Goal: Task Accomplishment & Management: Use online tool/utility

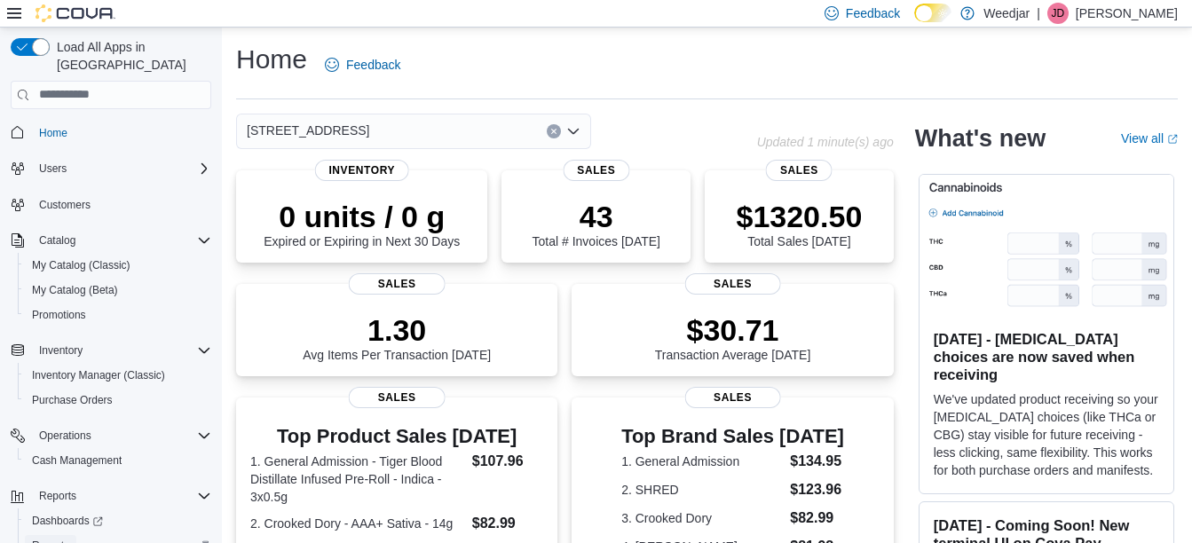
click at [71, 535] on link "Reports" at bounding box center [50, 545] width 51 height 21
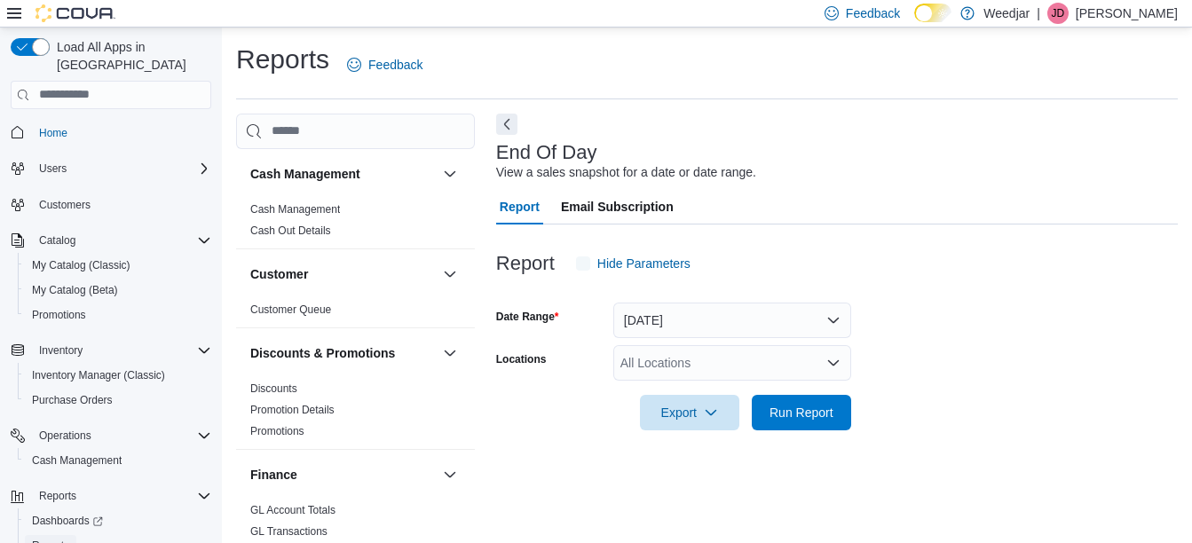
scroll to position [28, 0]
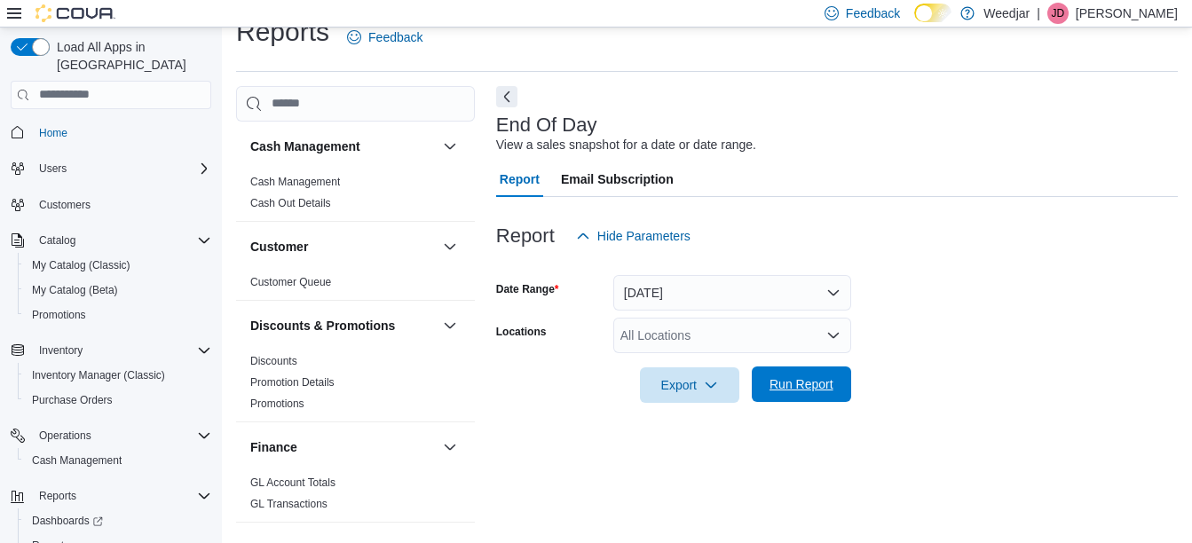
click at [808, 383] on span "Run Report" at bounding box center [801, 384] width 64 height 18
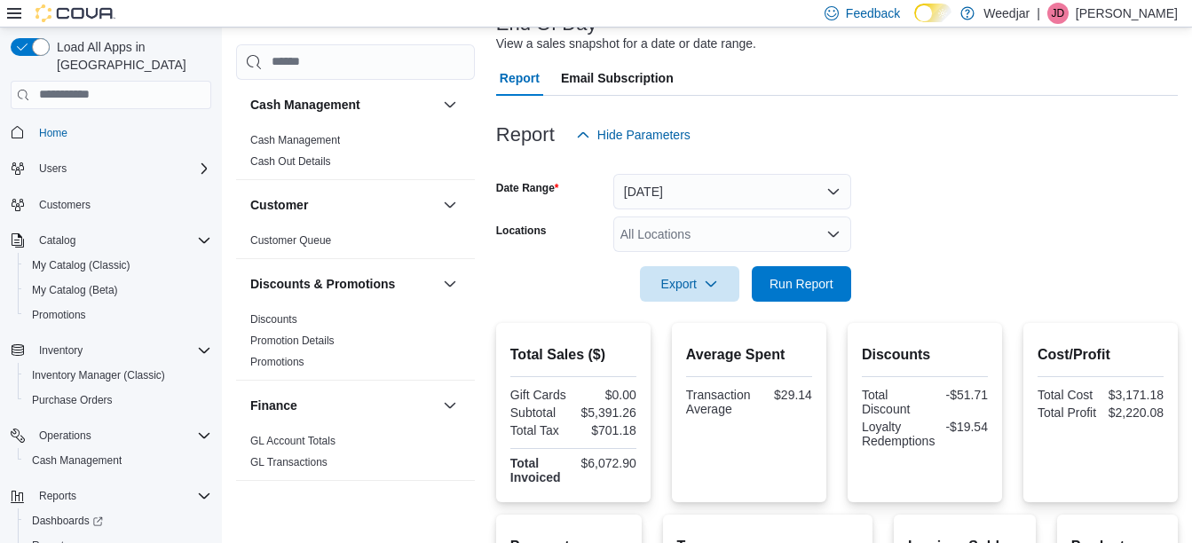
scroll to position [116, 0]
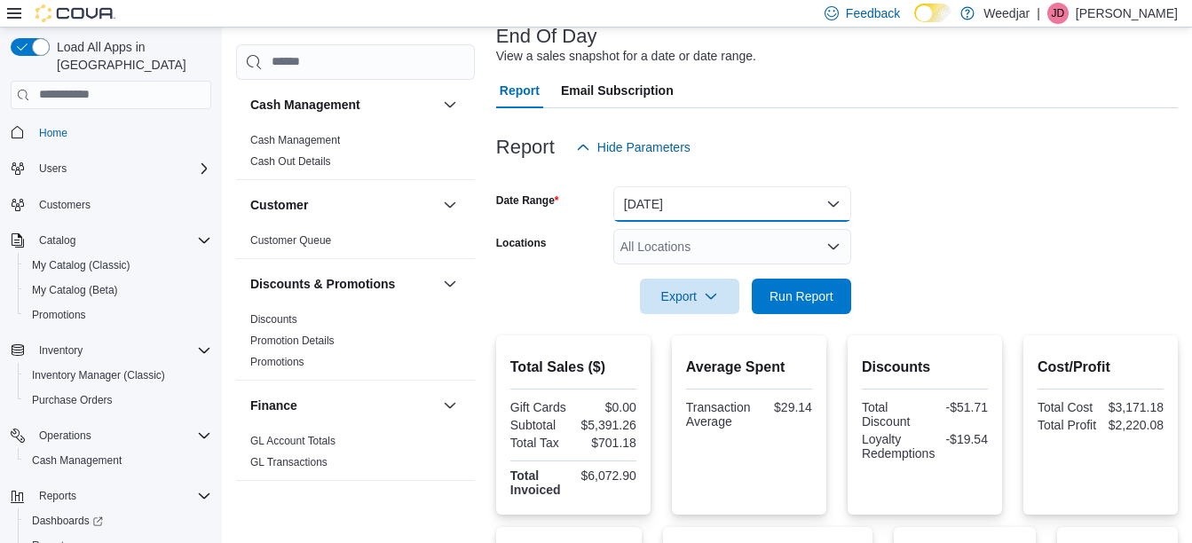
click at [651, 196] on button "[DATE]" at bounding box center [732, 203] width 238 height 35
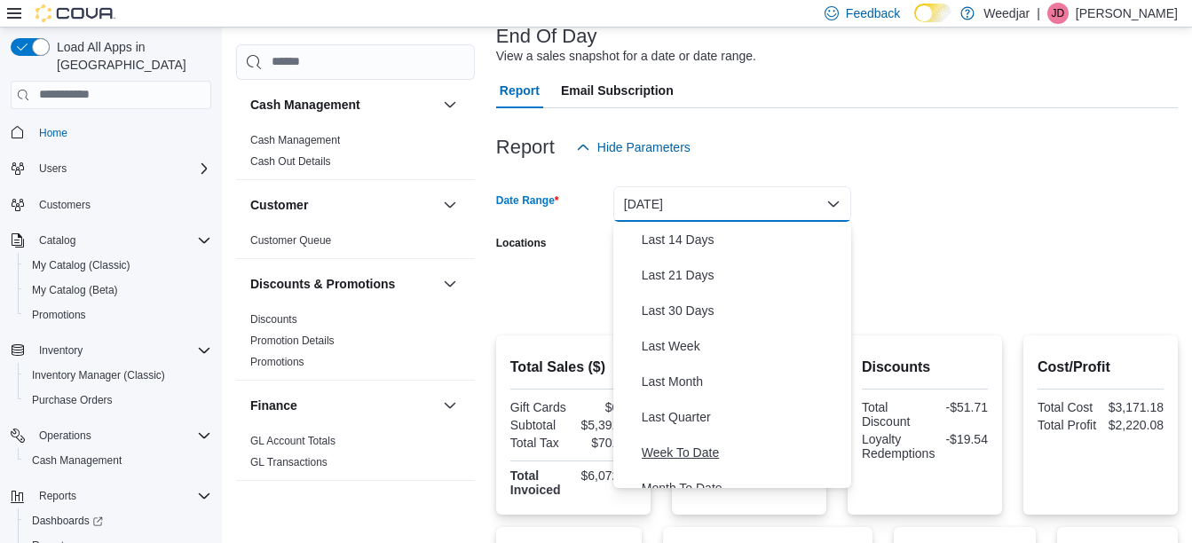
scroll to position [266, 0]
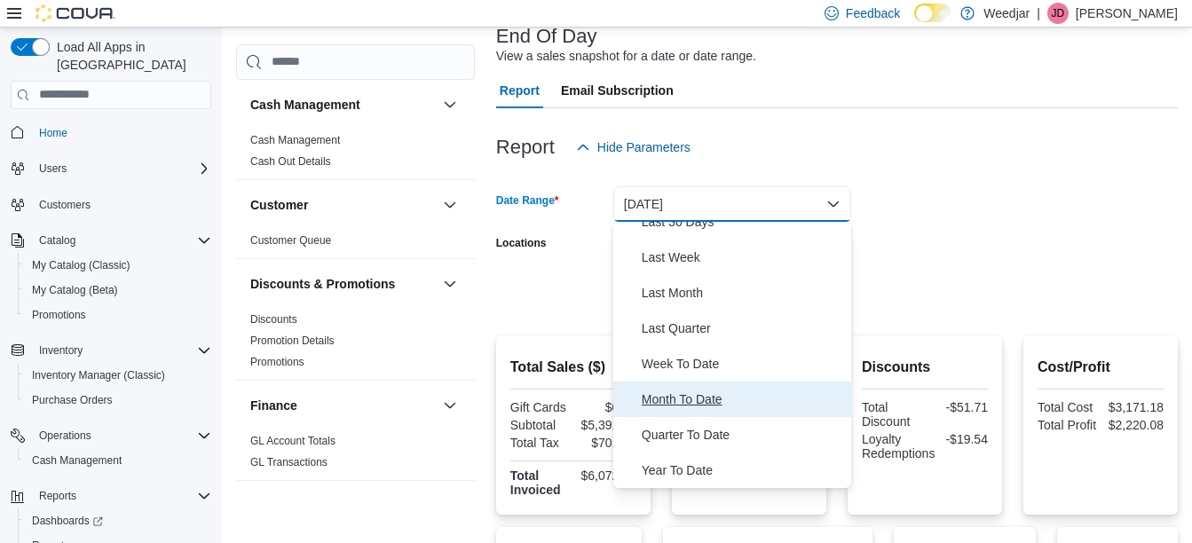
click at [669, 410] on button "Month To Date" at bounding box center [732, 399] width 238 height 35
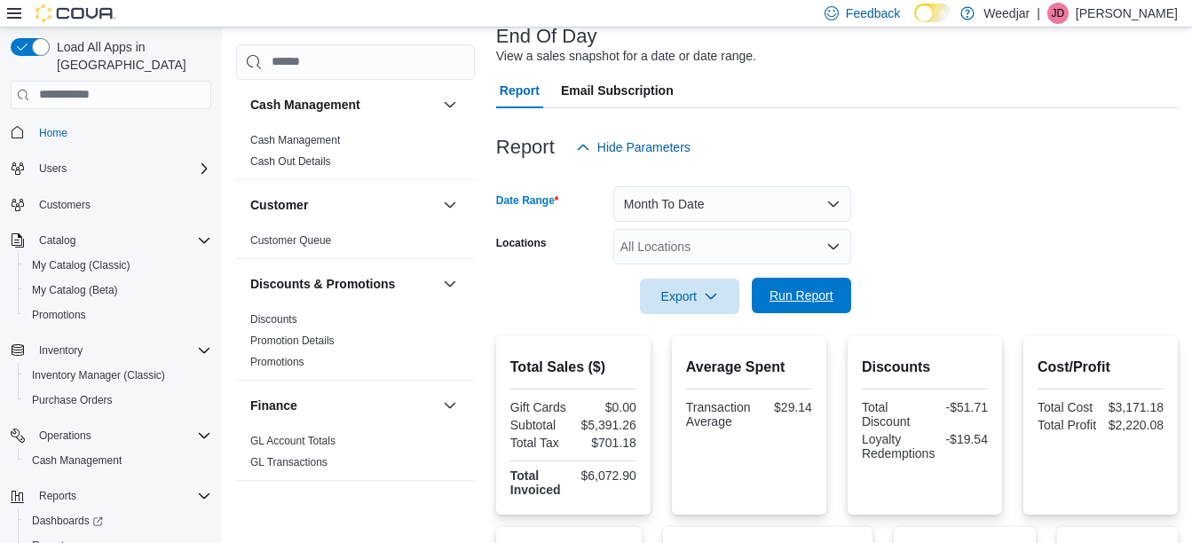
click at [774, 302] on span "Run Report" at bounding box center [801, 296] width 64 height 18
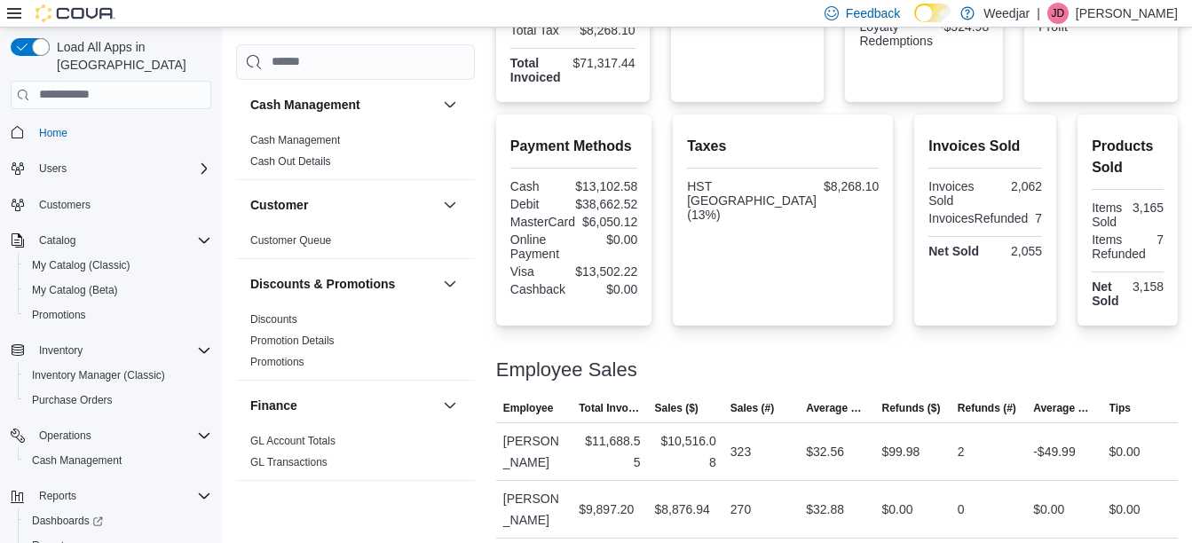
scroll to position [502, 0]
